Goal: Complete application form

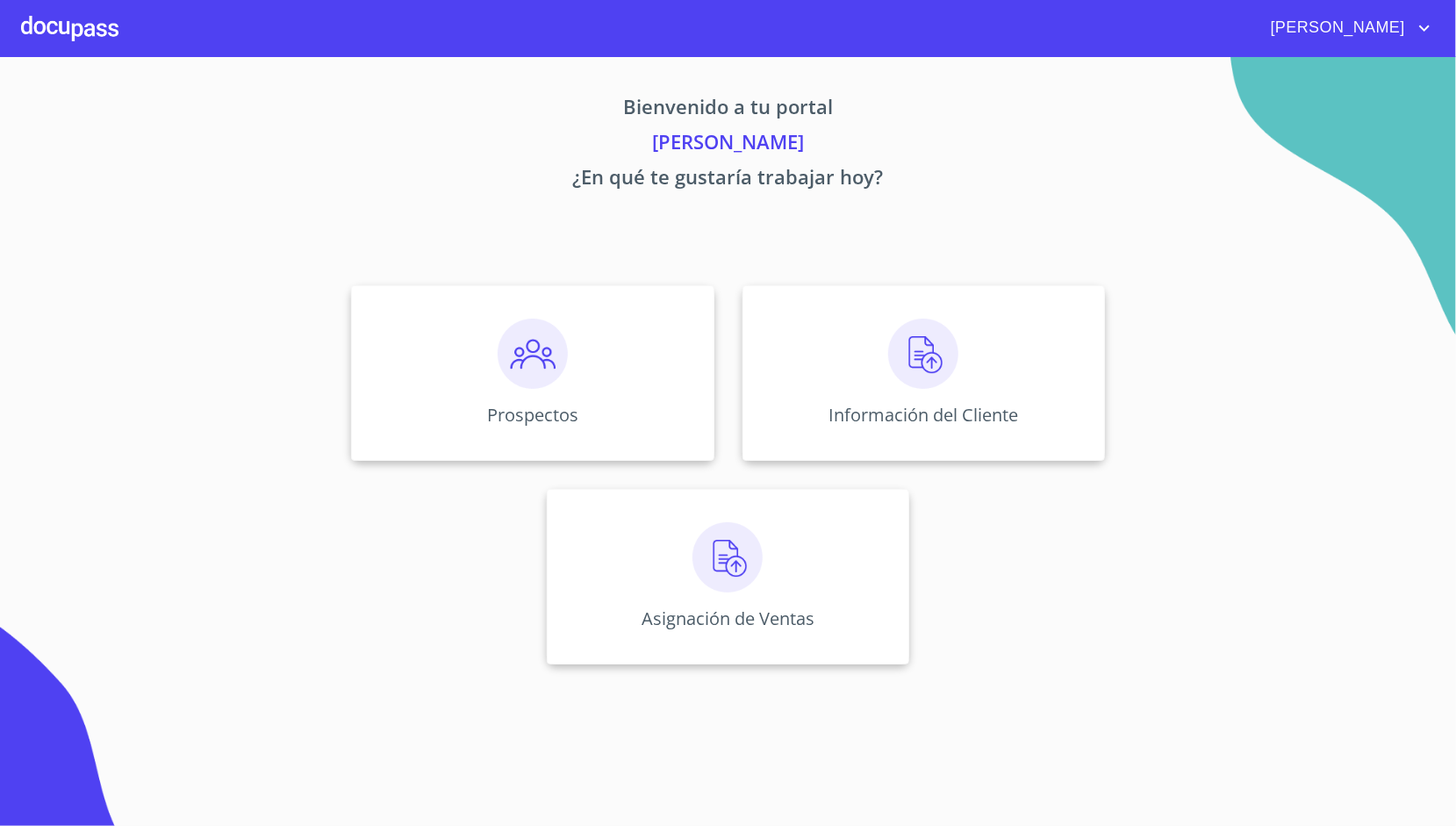
click at [792, 340] on div "Información del Cliente" at bounding box center [924, 372] width 363 height 175
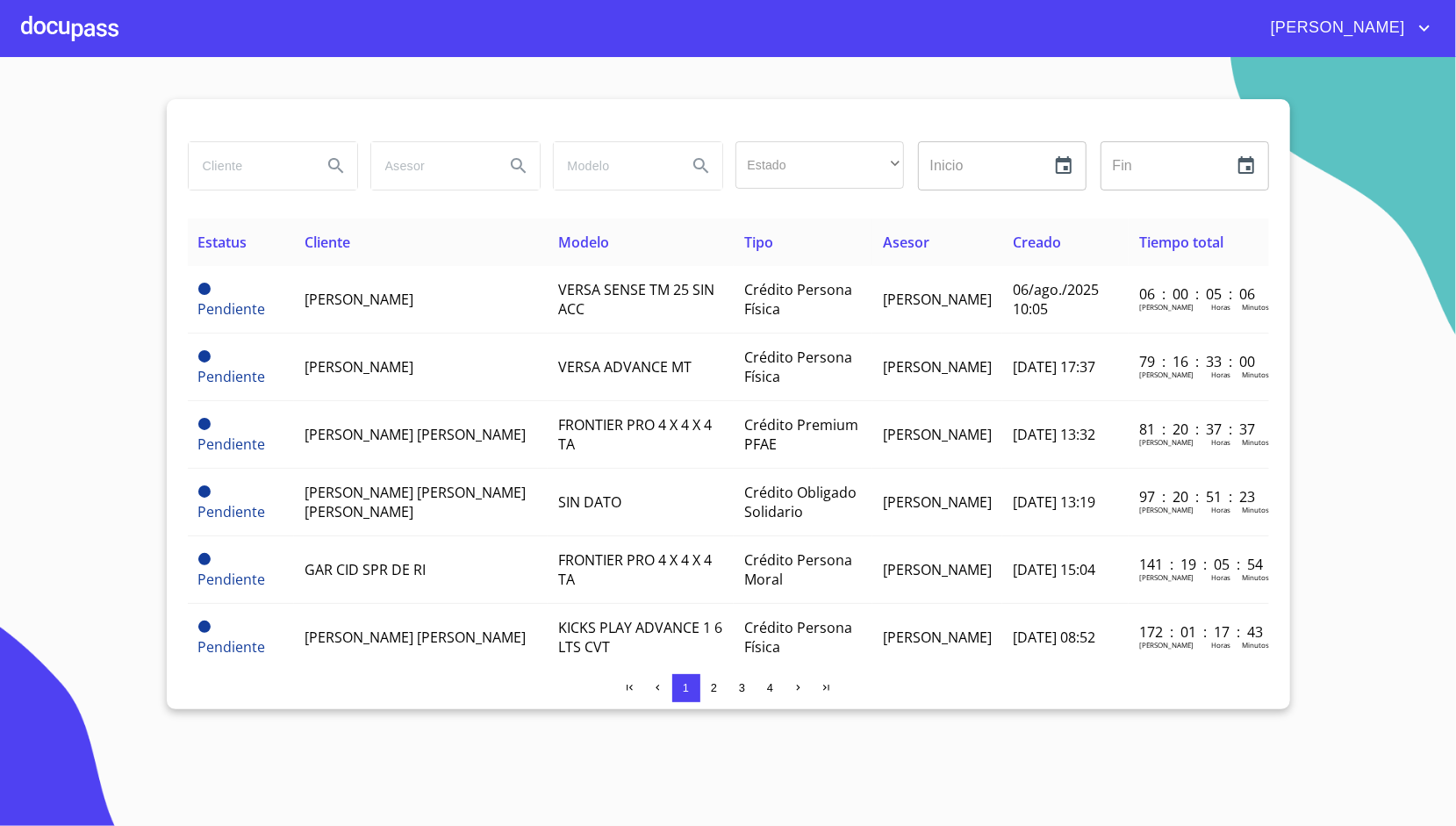
click at [254, 150] on input "search" at bounding box center [248, 166] width 119 height 48
type input "[PERSON_NAME]"
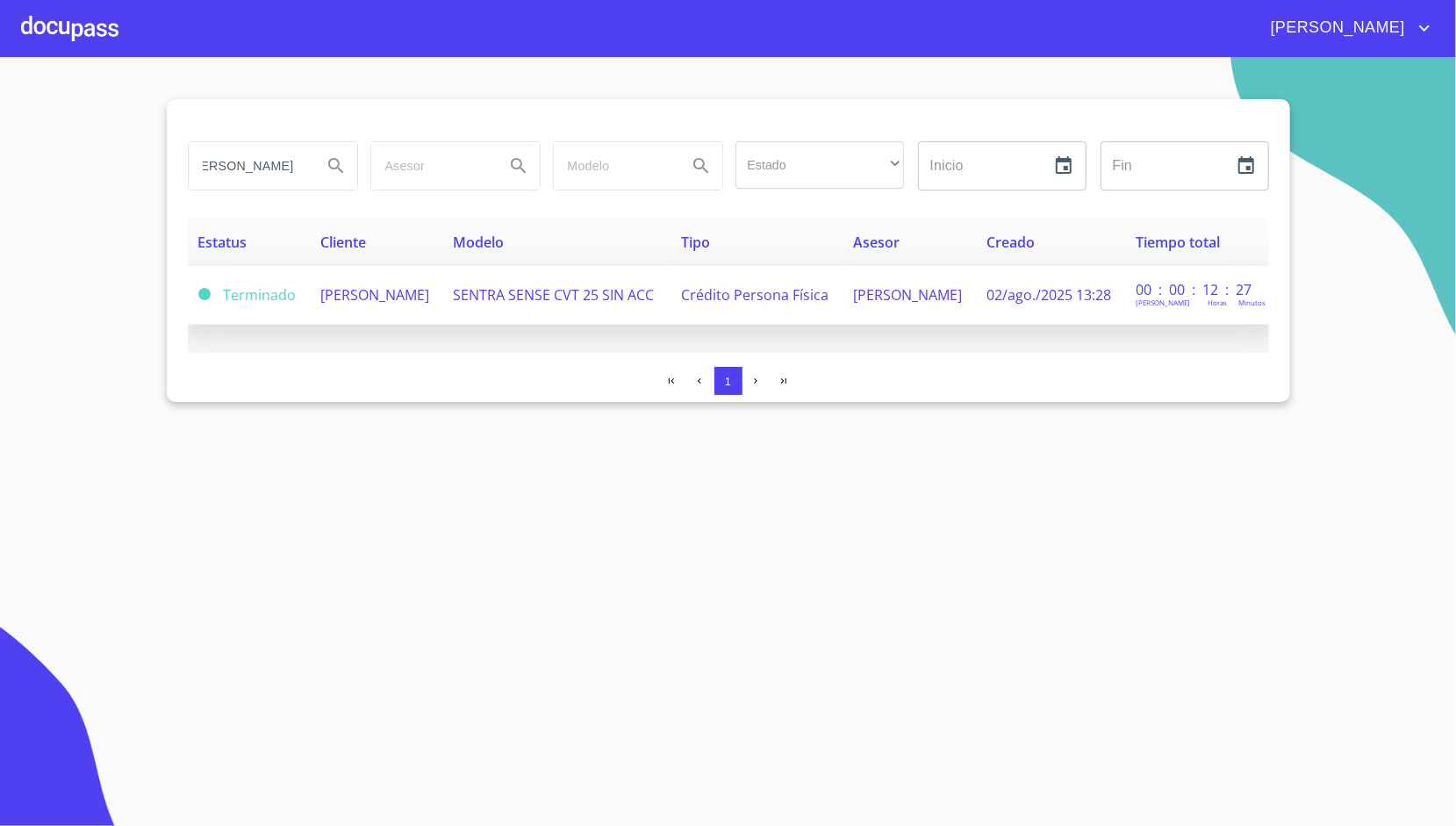
scroll to position [0, 0]
click at [509, 286] on span "SENTRA SENSE CVT 25 SIN ACC" at bounding box center [554, 295] width 201 height 19
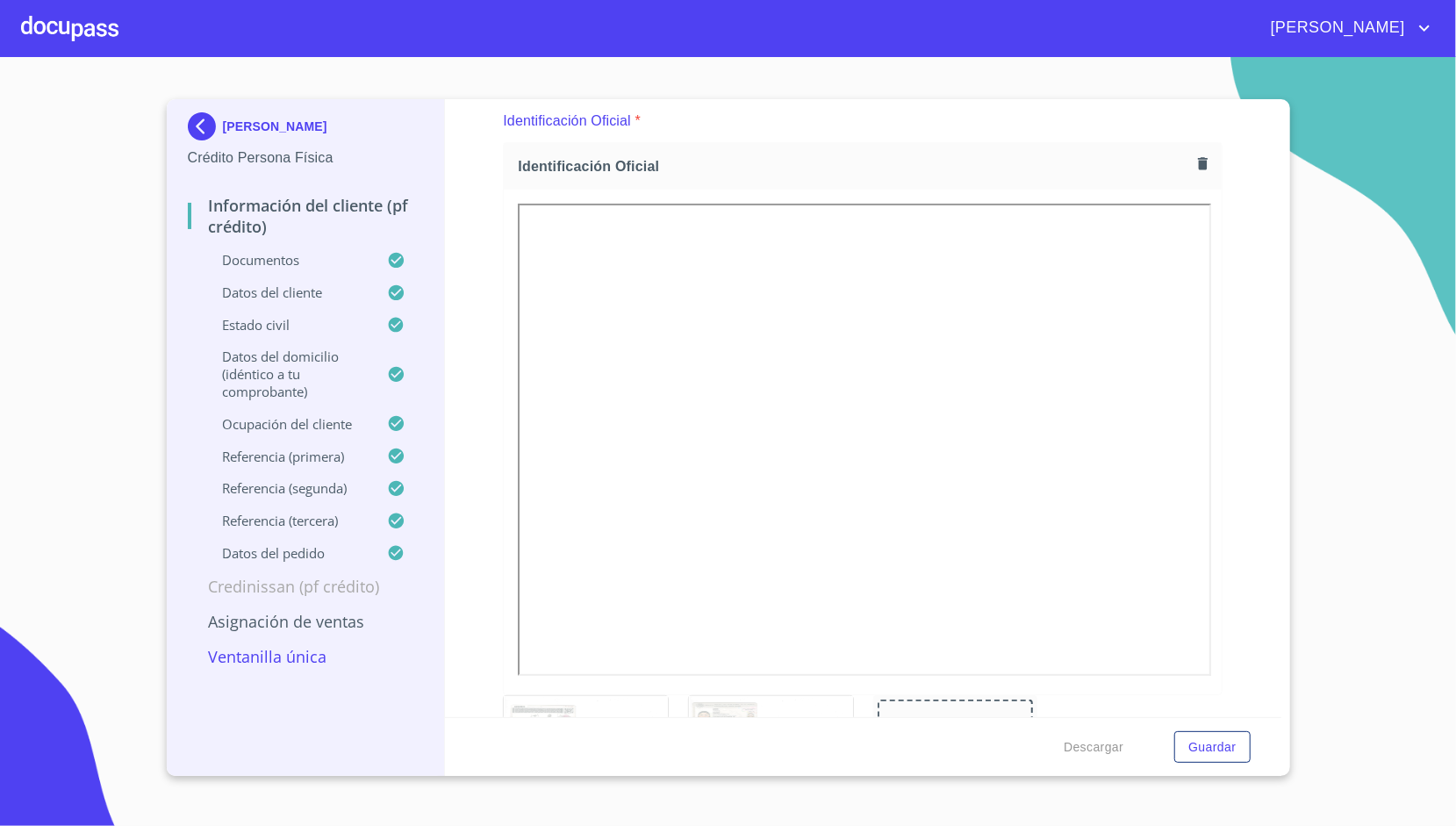
click at [718, 703] on div at bounding box center [771, 754] width 164 height 116
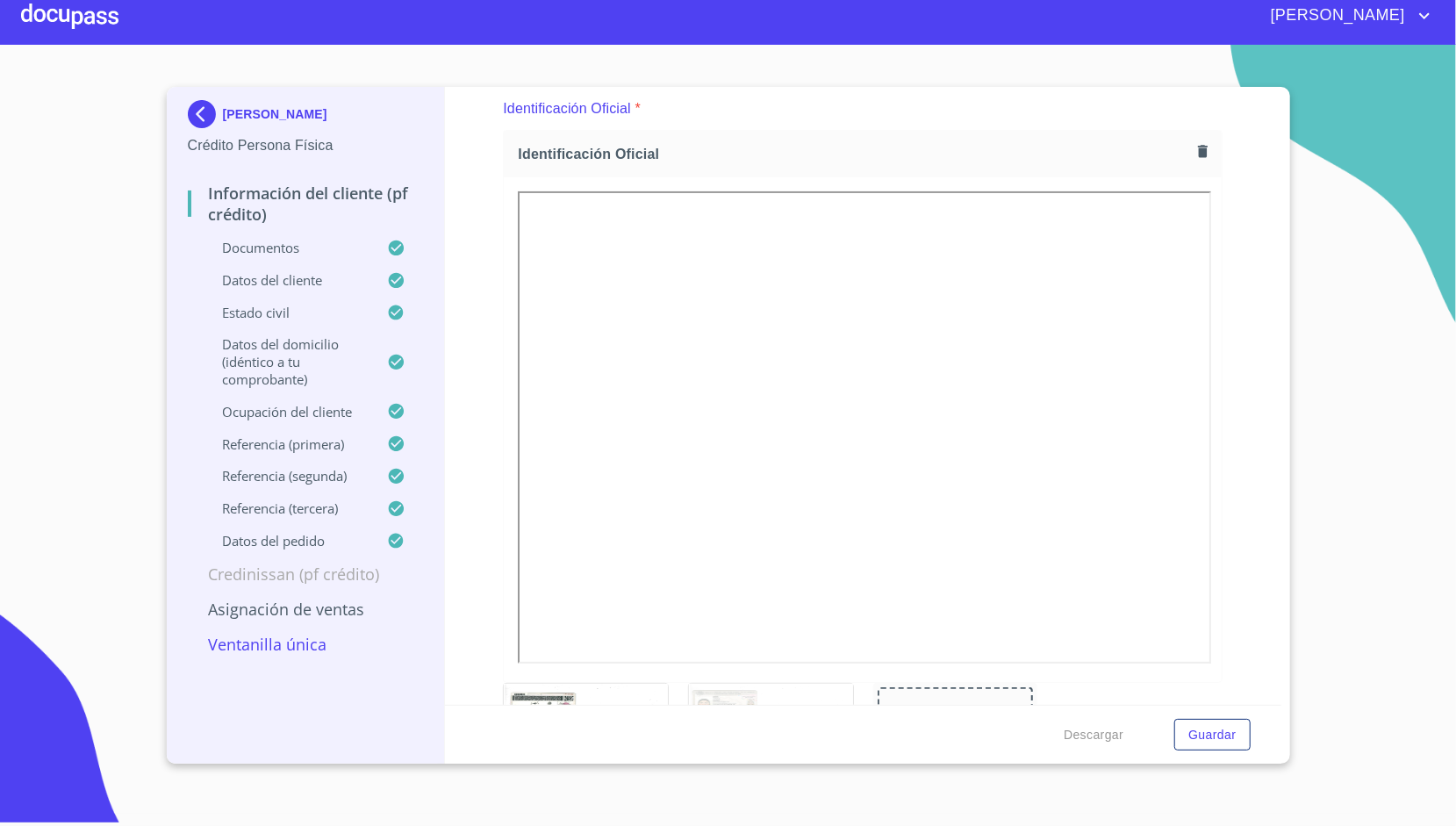
click at [467, 277] on div "Información del cliente (PF crédito) Documentos Documento de identificación.   …" at bounding box center [863, 397] width 837 height 619
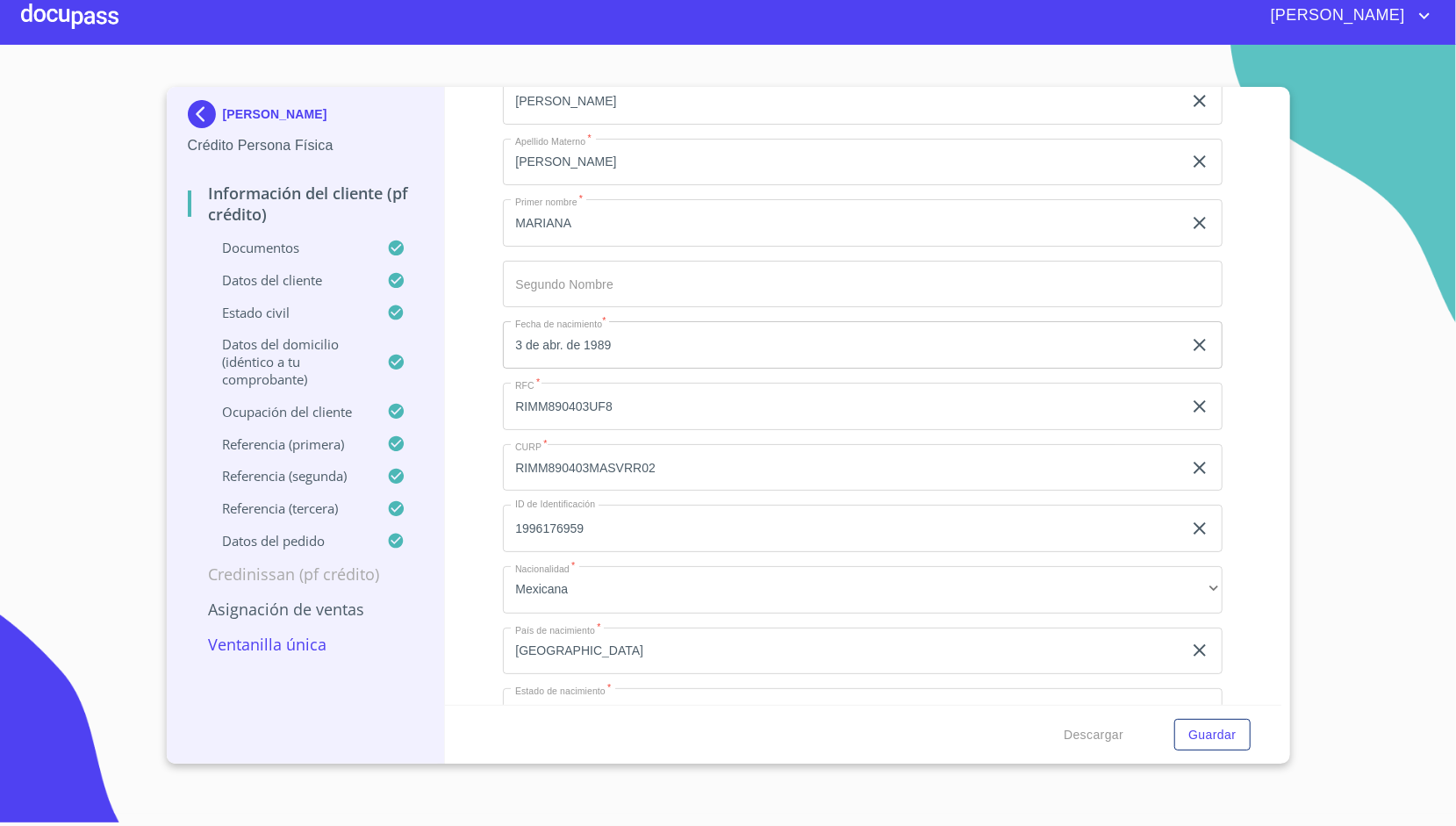
scroll to position [5238, 0]
click at [583, 407] on input "RIMM890403UF8" at bounding box center [842, 404] width 680 height 48
click at [529, 123] on input "RIMM890403MASVRR02" at bounding box center [842, 99] width 680 height 48
click at [529, 457] on input "RIMM890403MASVRR02" at bounding box center [842, 465] width 680 height 48
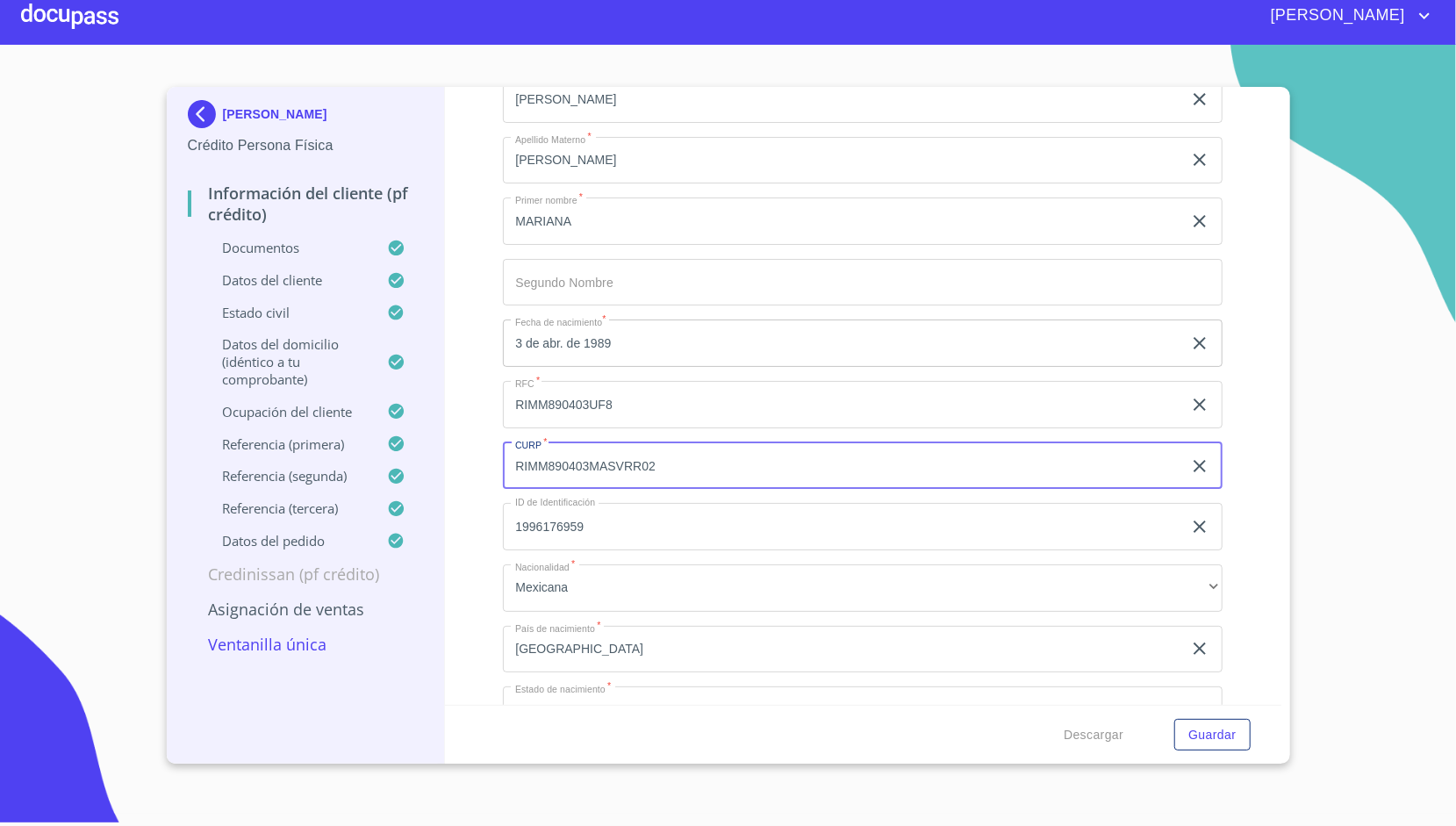
click at [529, 457] on input "RIMM890403MASVRR02" at bounding box center [842, 465] width 680 height 48
click at [495, 159] on div "Información del cliente (PF crédito) Documentos Documento de identificación.   …" at bounding box center [863, 397] width 837 height 619
click at [83, 24] on div at bounding box center [70, 16] width 98 height 56
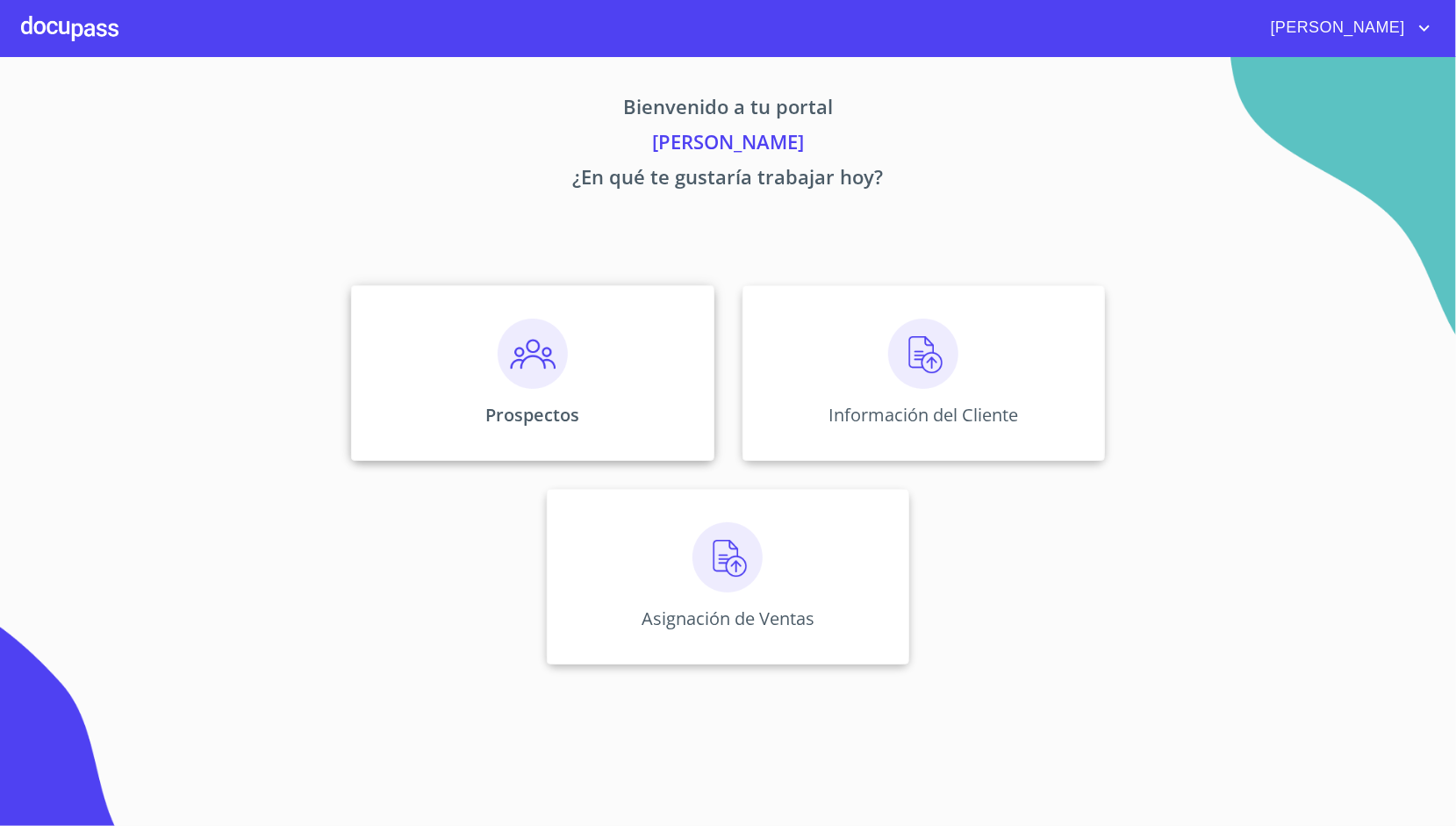
click at [457, 323] on div "Prospectos" at bounding box center [532, 372] width 363 height 175
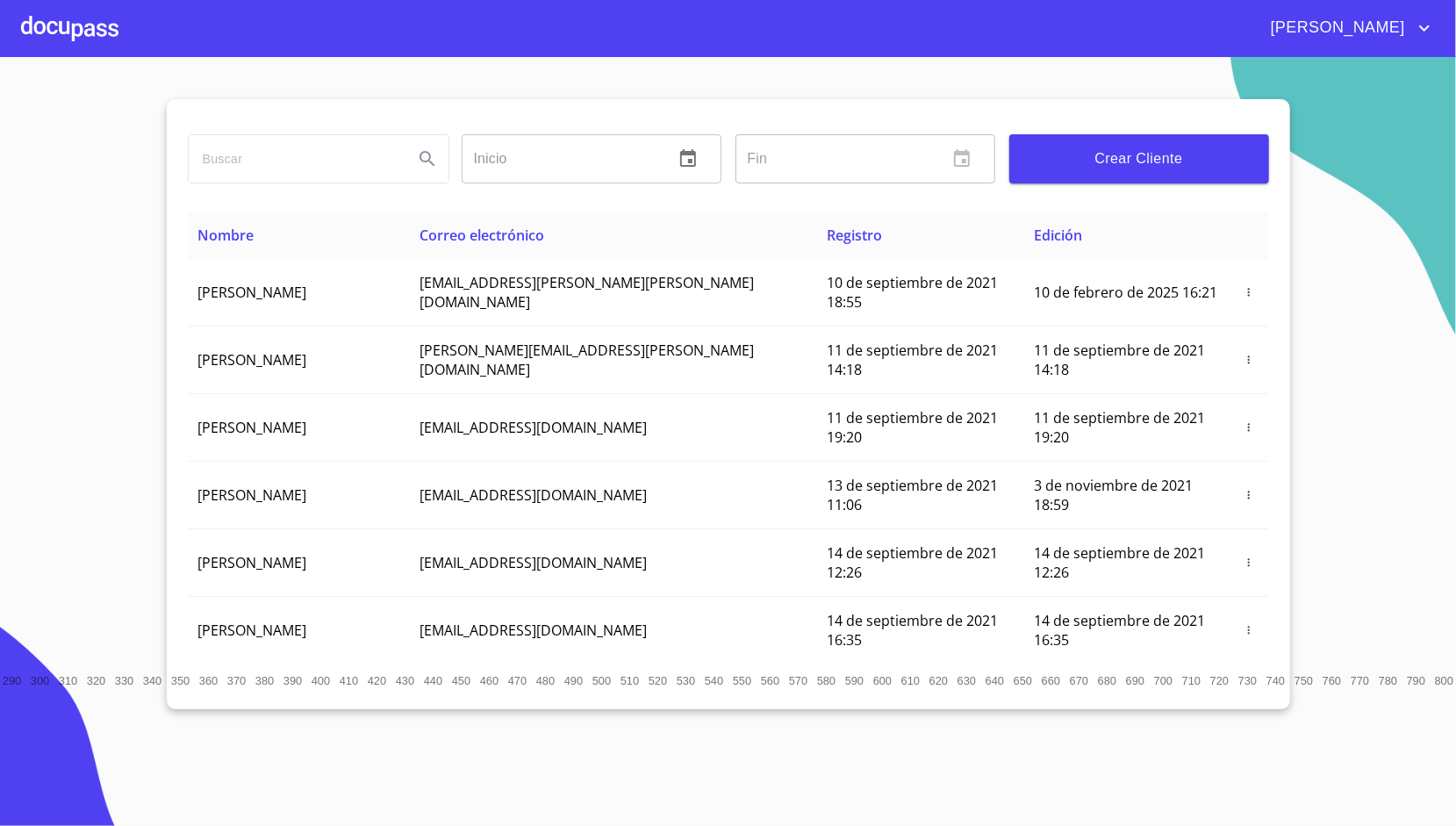
click at [297, 160] on input "search" at bounding box center [294, 158] width 210 height 48
type input "[PERSON_NAME]"
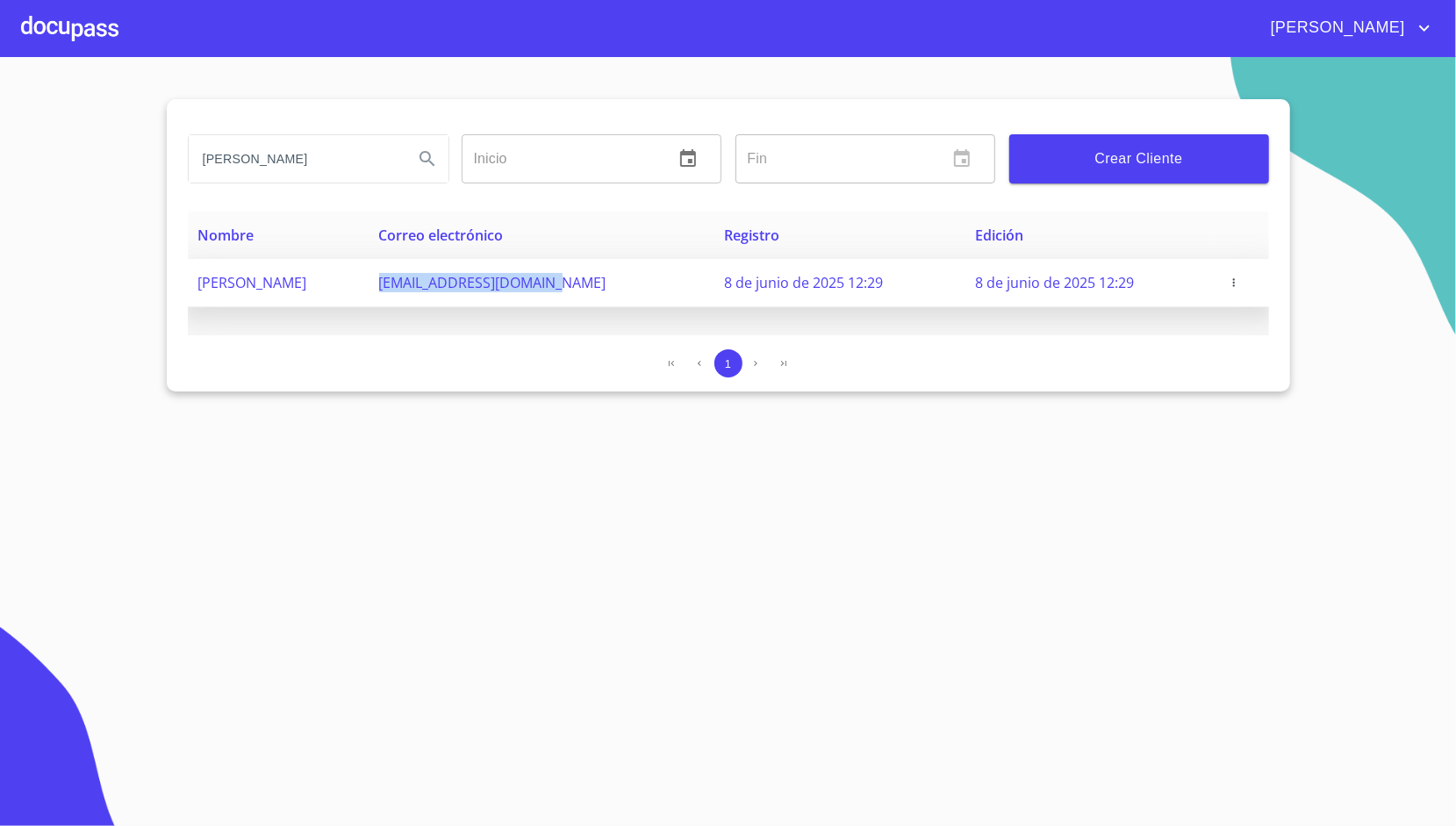
drag, startPoint x: 464, startPoint y: 293, endPoint x: 650, endPoint y: 290, distance: 186.0
click at [650, 290] on td "[EMAIL_ADDRESS][DOMAIN_NAME]" at bounding box center [541, 283] width 346 height 48
copy span "[EMAIL_ADDRESS][DOMAIN_NAME]"
